Goal: Task Accomplishment & Management: Use online tool/utility

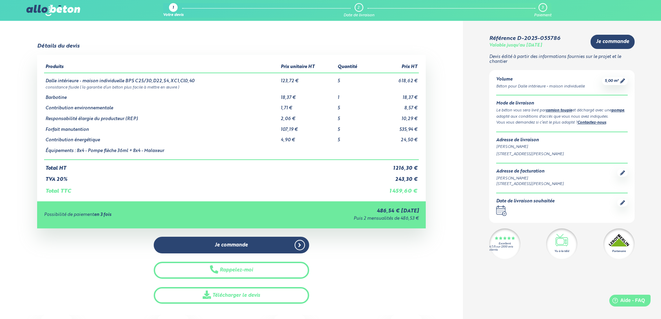
click at [68, 10] on img at bounding box center [52, 10] width 53 height 11
click at [624, 80] on icon at bounding box center [622, 80] width 5 height 5
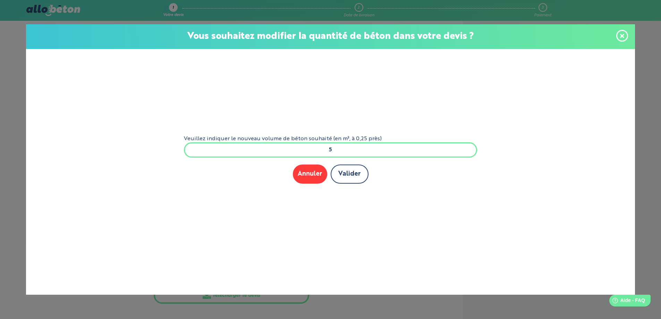
click at [359, 170] on button "Valider" at bounding box center [350, 174] width 38 height 19
